Goal: Task Accomplishment & Management: Complete application form

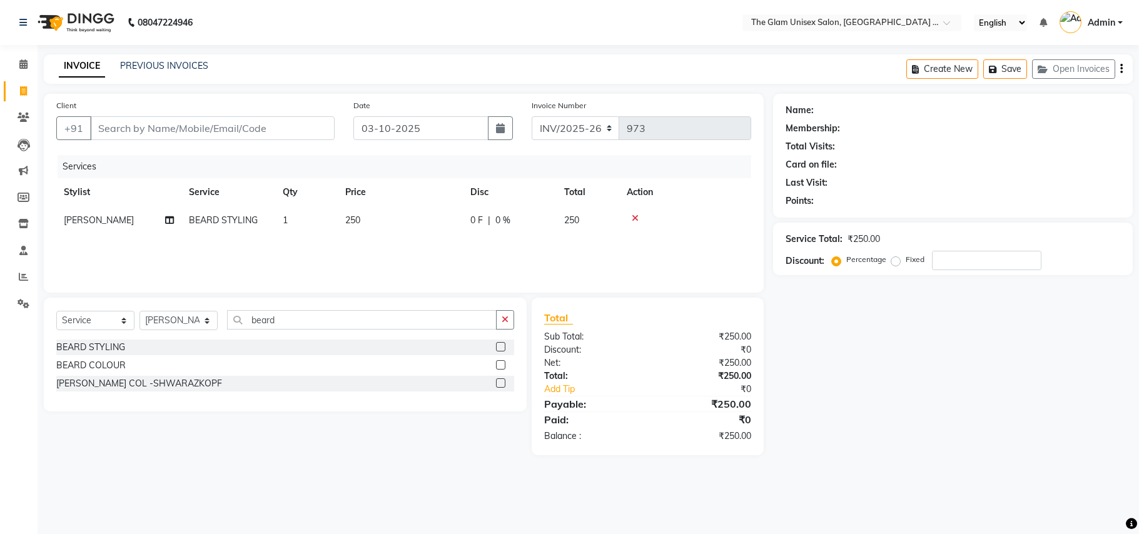
select select "service"
click at [324, 323] on input "beard" at bounding box center [362, 319] width 270 height 19
click at [201, 315] on select "Select Stylist [PERSON_NAME] Dwipsima Sardar [PERSON_NAME] Md Asfund [PERSON_NA…" at bounding box center [178, 320] width 78 height 19
select select "60525"
click at [139, 311] on select "Select Stylist [PERSON_NAME] Dwipsima Sardar [PERSON_NAME] Md Asfund [PERSON_NA…" at bounding box center [178, 320] width 78 height 19
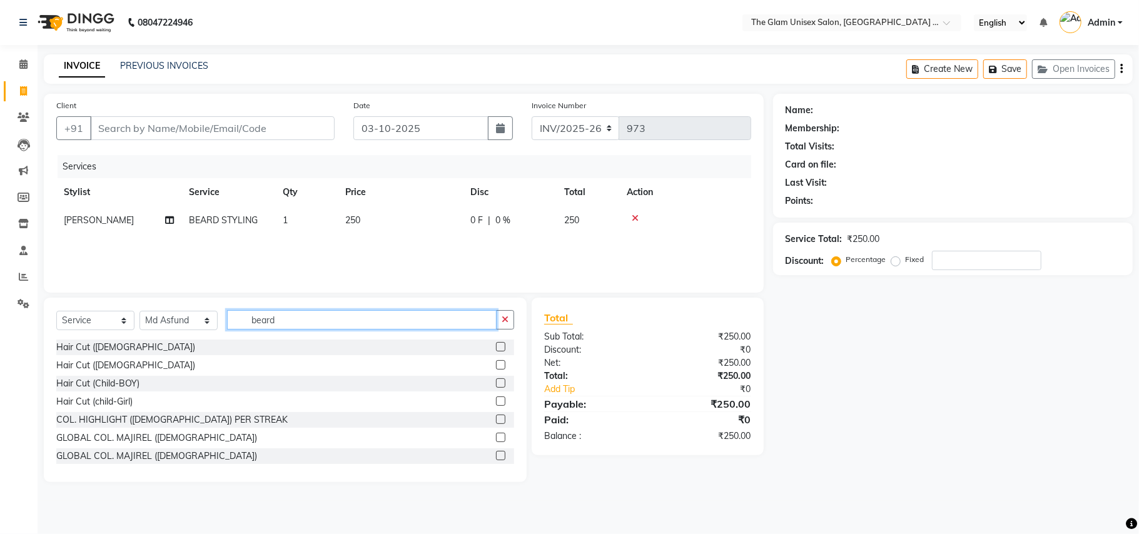
click at [425, 323] on input "beard" at bounding box center [362, 319] width 270 height 19
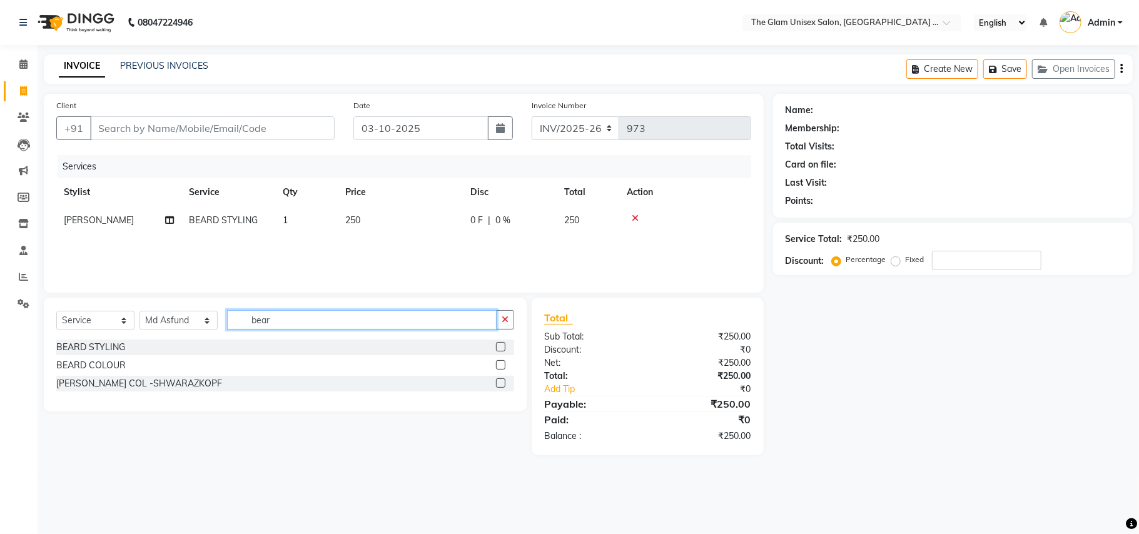
type input "bear"
click at [498, 348] on label at bounding box center [500, 346] width 9 height 9
click at [498, 348] on input "checkbox" at bounding box center [500, 347] width 8 height 8
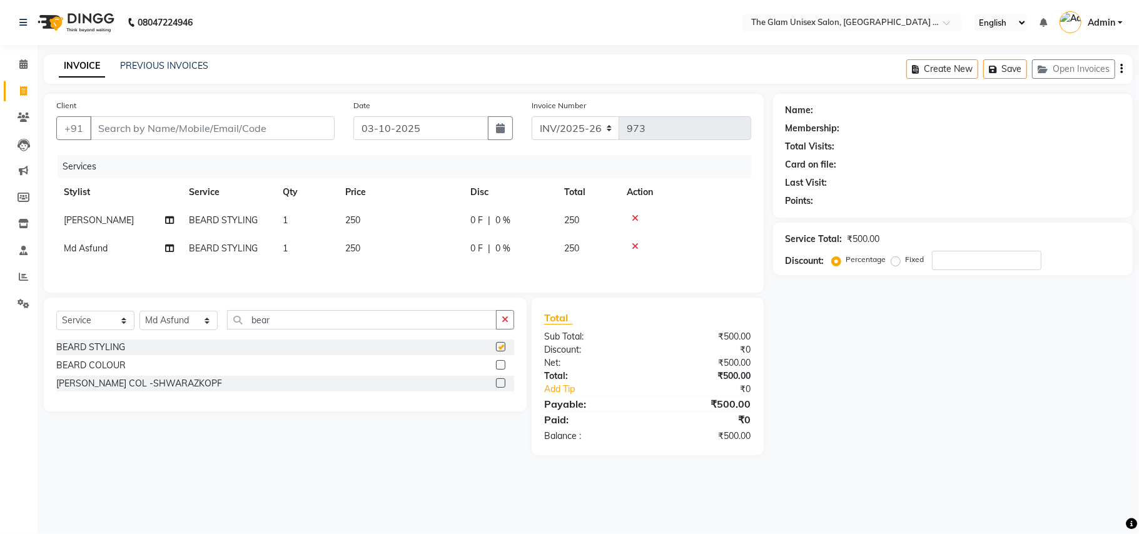
checkbox input "false"
click at [258, 120] on input "Client" at bounding box center [212, 128] width 245 height 24
click at [203, 129] on input "Client" at bounding box center [212, 128] width 245 height 24
type input "7"
type input "0"
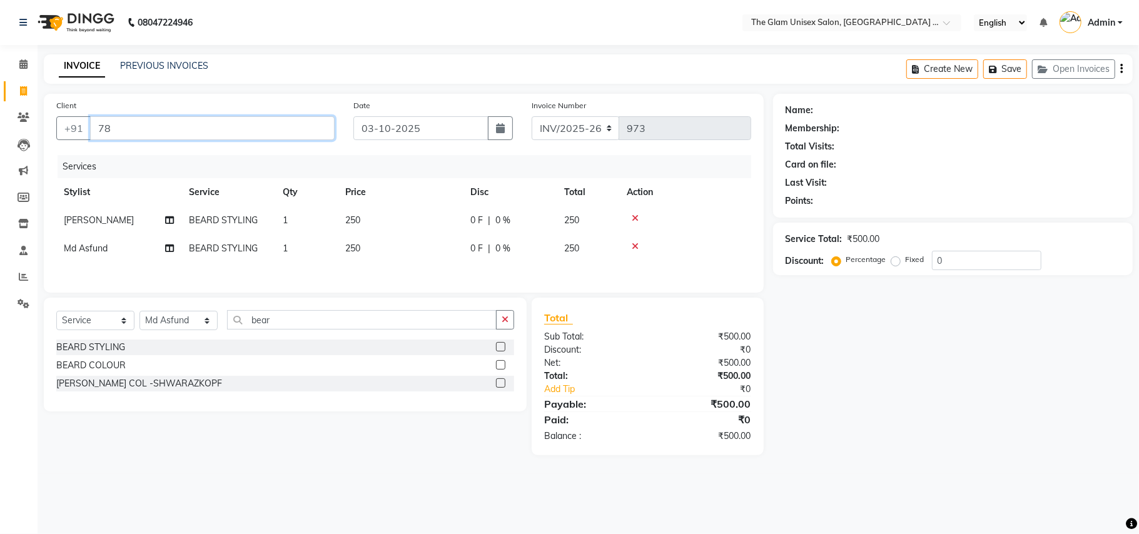
type input "7"
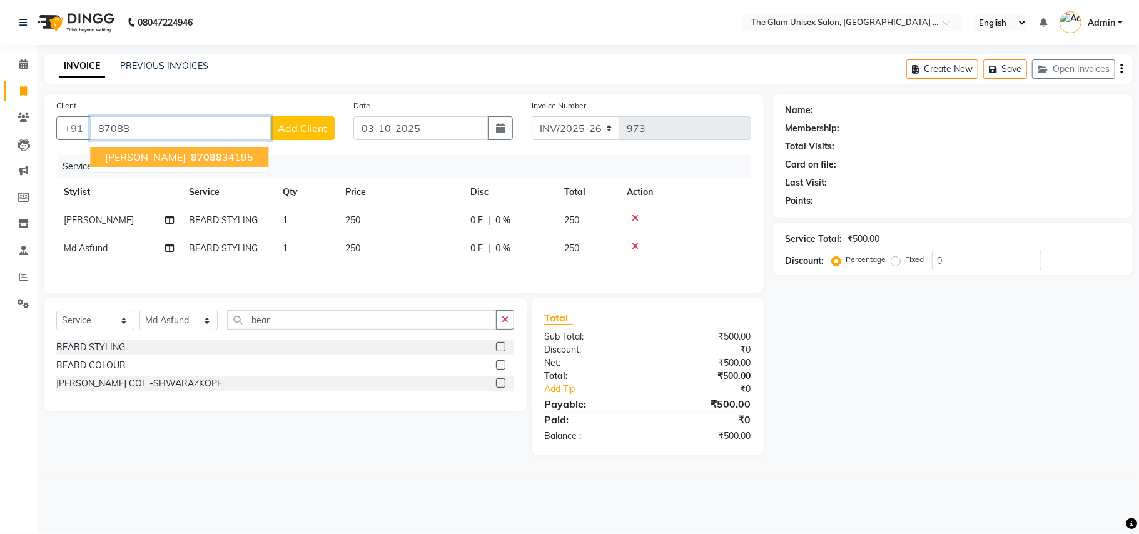
click at [195, 163] on ngb-highlight "87088 34195" at bounding box center [220, 157] width 65 height 13
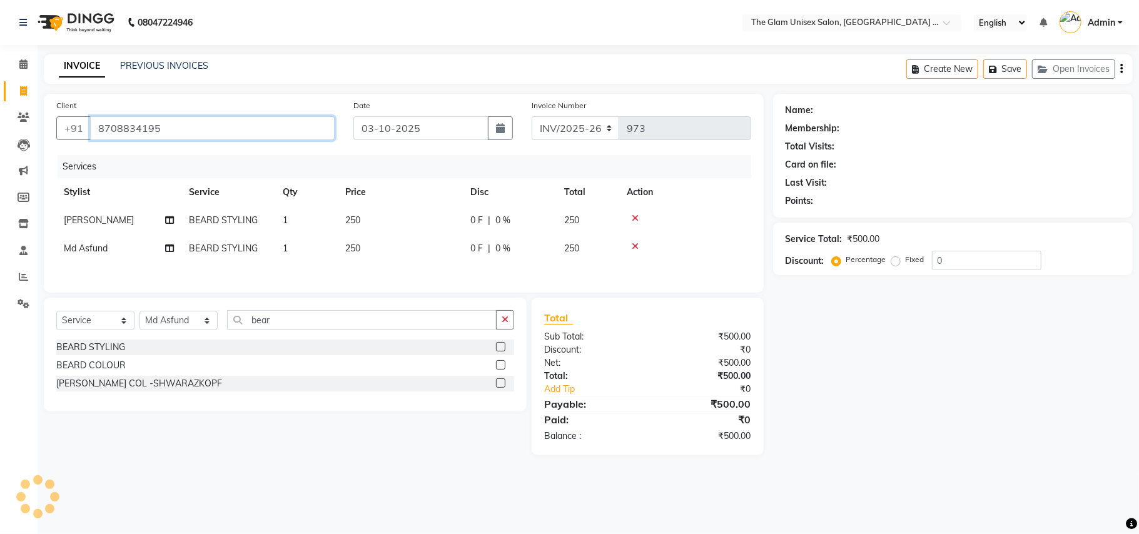
type input "8708834195"
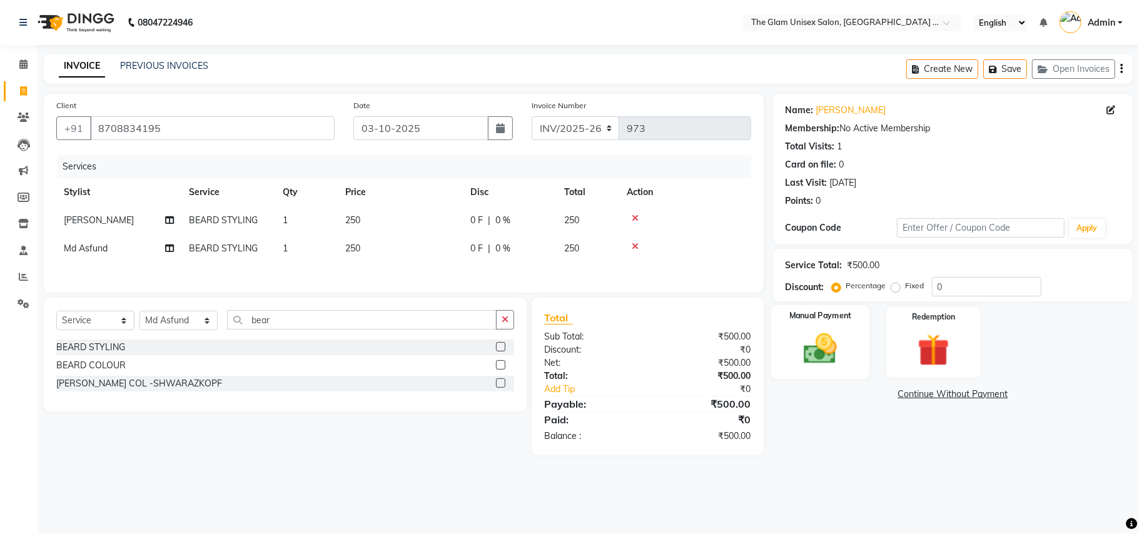
click at [830, 358] on img at bounding box center [820, 349] width 54 height 39
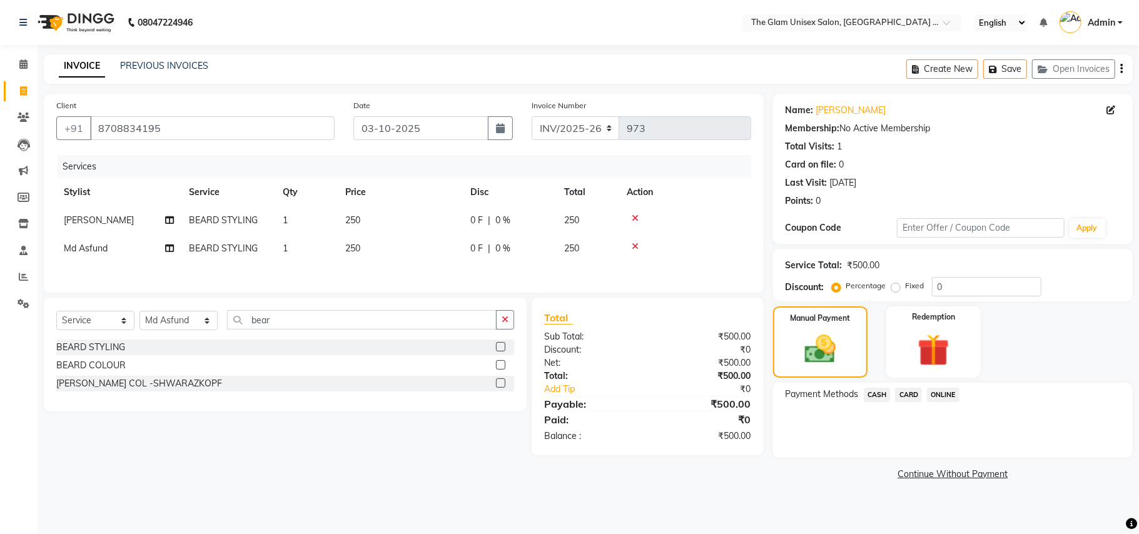
click at [942, 396] on span "ONLINE" at bounding box center [943, 395] width 33 height 14
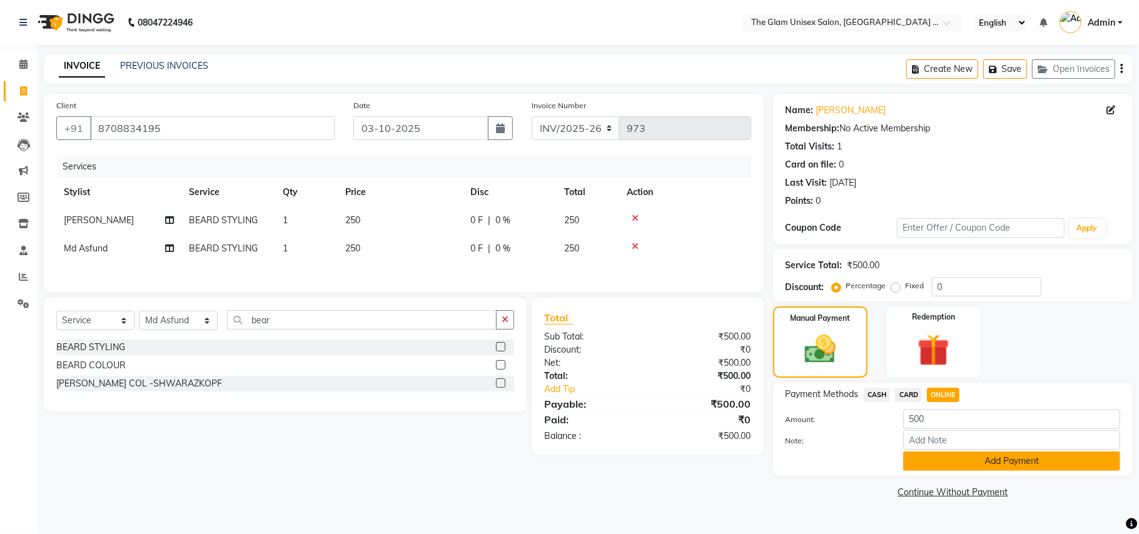
click at [944, 464] on button "Add Payment" at bounding box center [1011, 461] width 217 height 19
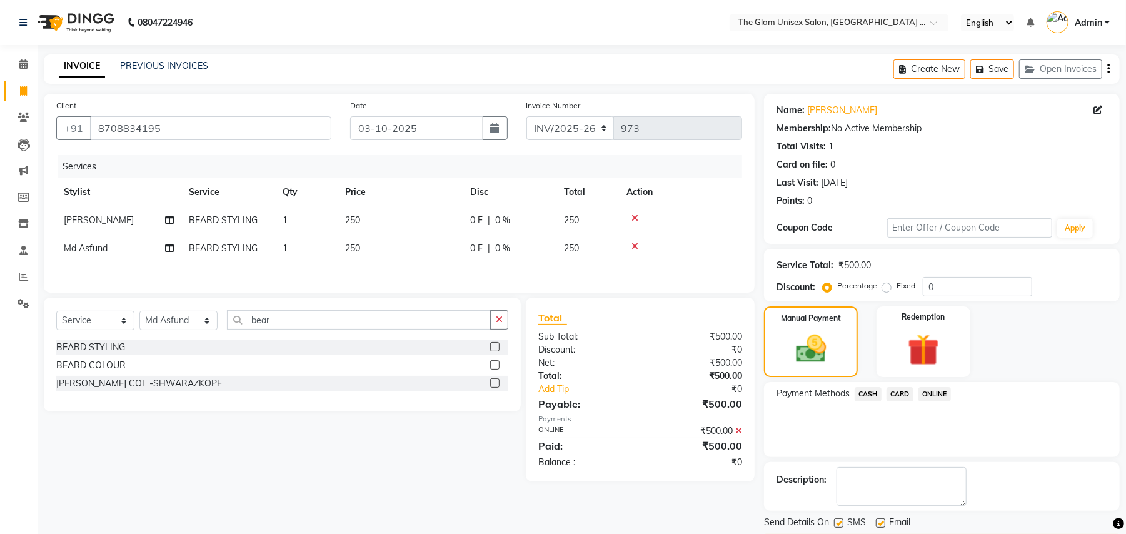
scroll to position [39, 0]
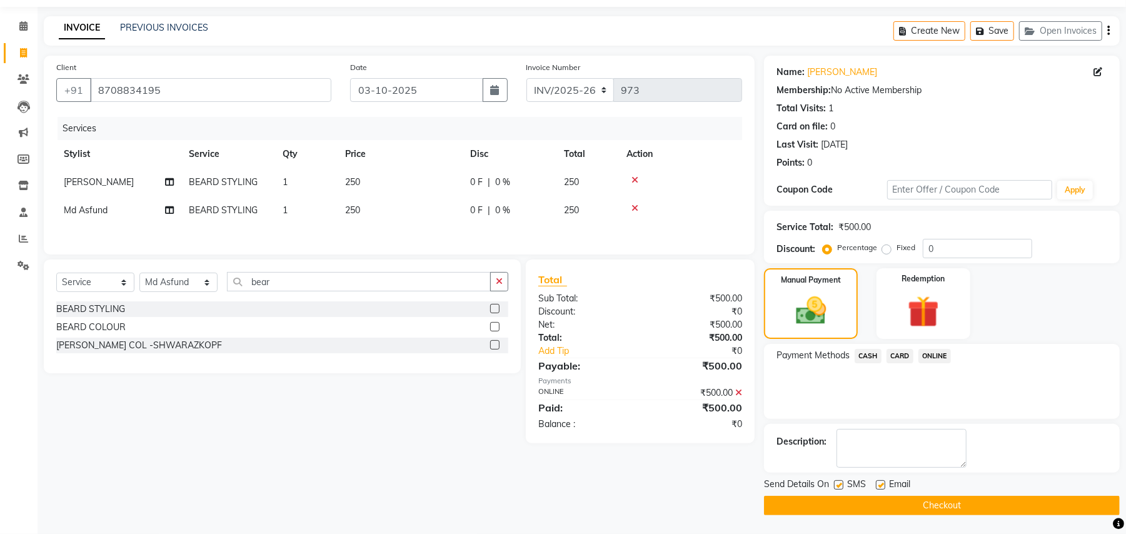
click at [968, 509] on button "Checkout" at bounding box center [942, 505] width 356 height 19
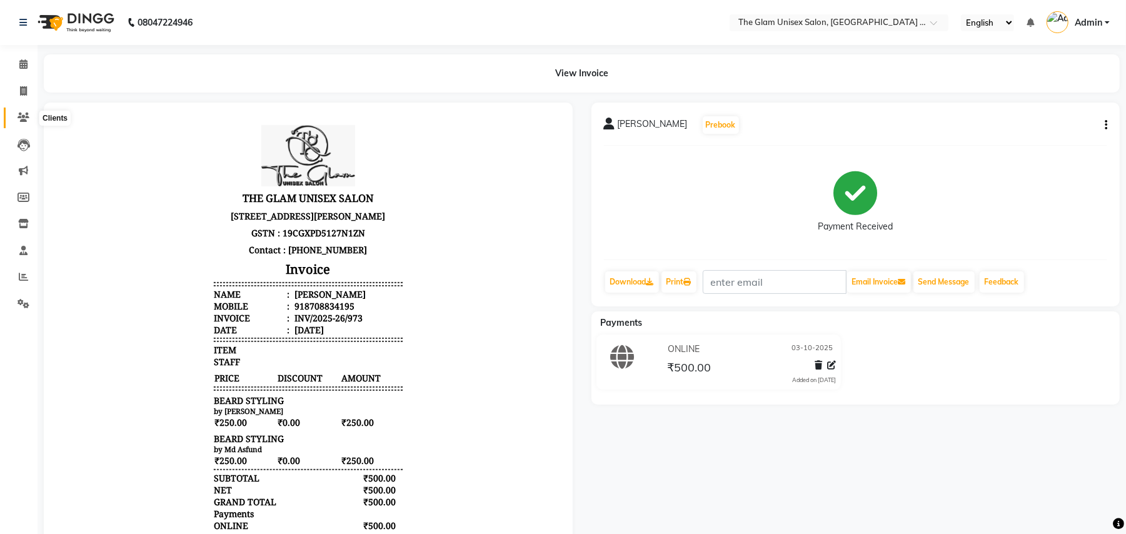
click at [21, 114] on icon at bounding box center [24, 117] width 12 height 9
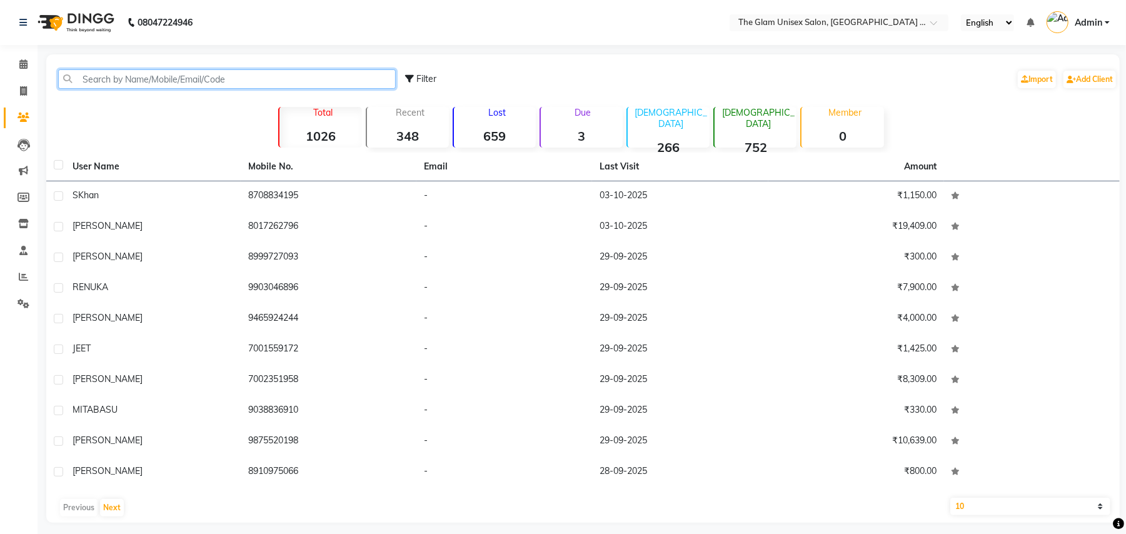
click at [153, 76] on input "text" at bounding box center [227, 78] width 338 height 19
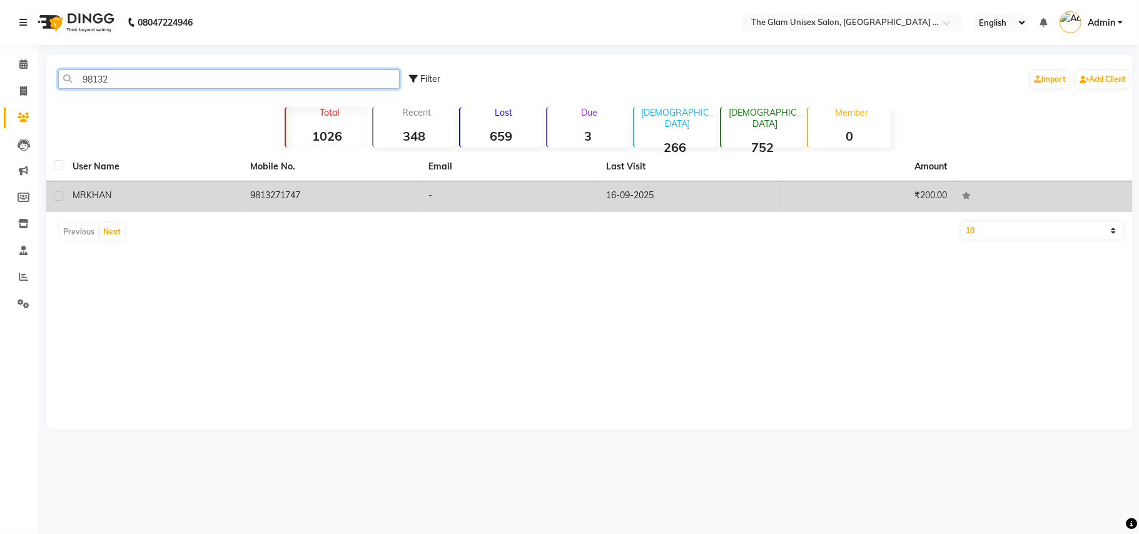
type input "98132"
click at [204, 193] on div "[PERSON_NAME]" at bounding box center [154, 195] width 163 height 13
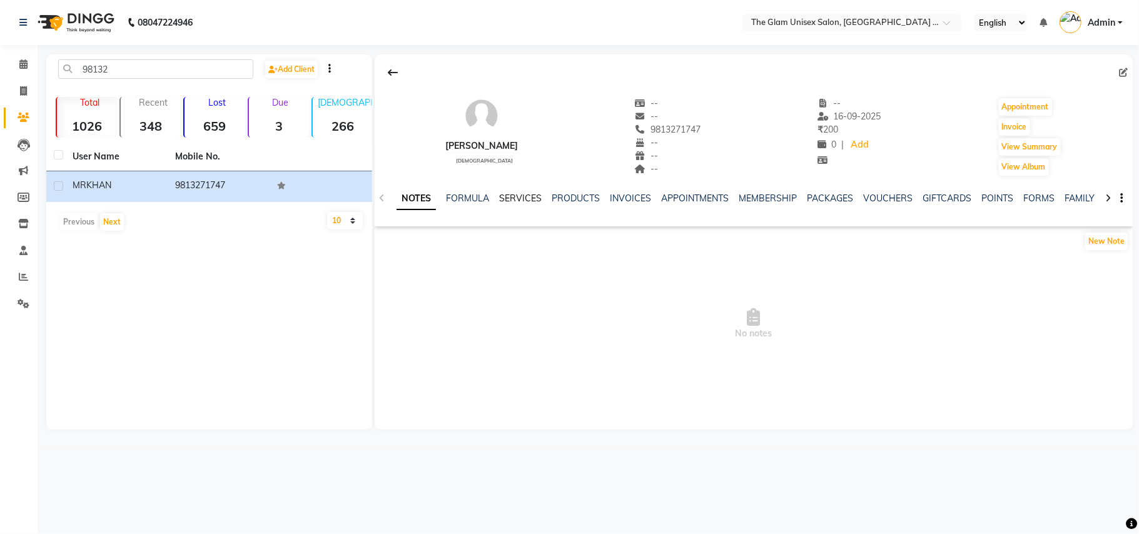
click at [519, 199] on link "SERVICES" at bounding box center [520, 198] width 43 height 11
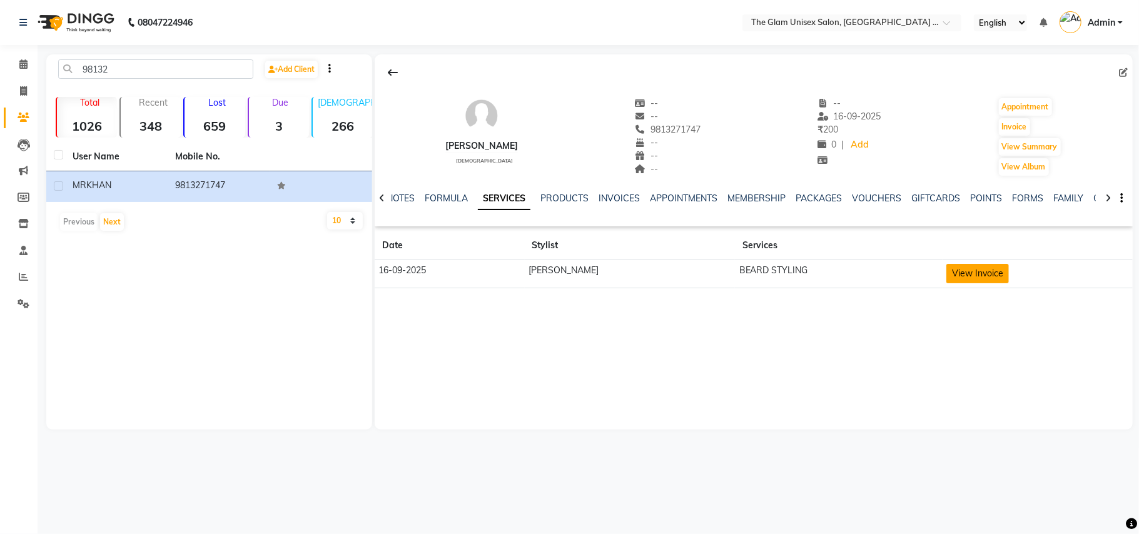
click at [959, 279] on button "View Invoice" at bounding box center [977, 273] width 63 height 19
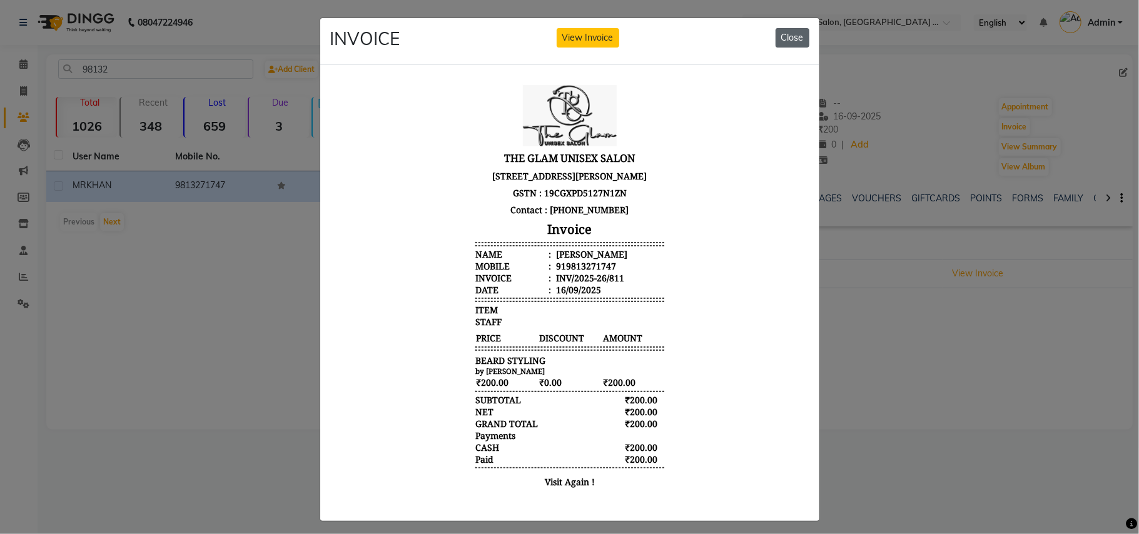
click at [775, 41] on button "Close" at bounding box center [792, 37] width 34 height 19
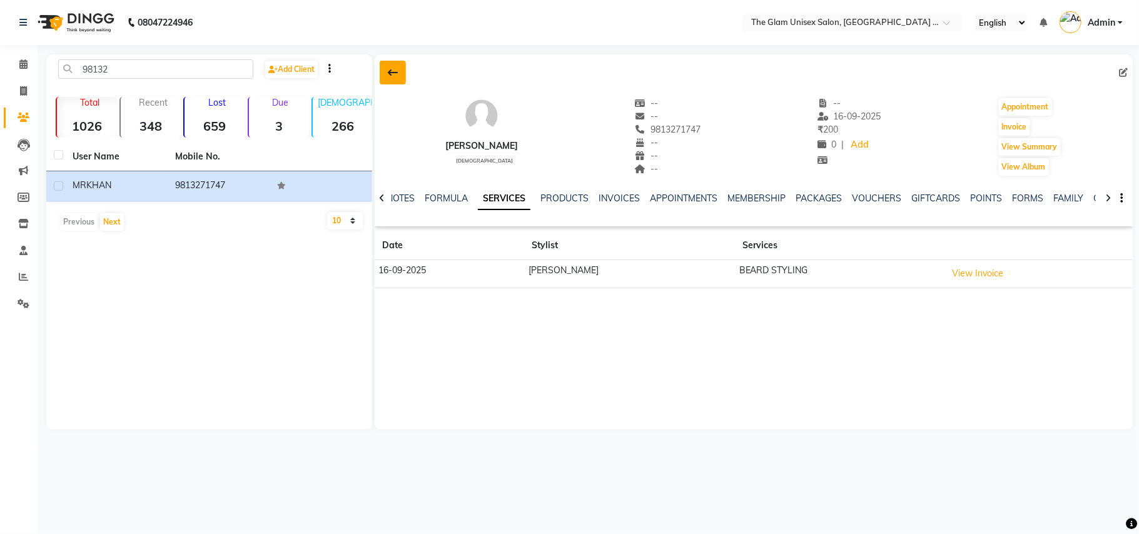
click at [395, 75] on icon at bounding box center [393, 73] width 10 height 10
